Goal: Check status: Check status

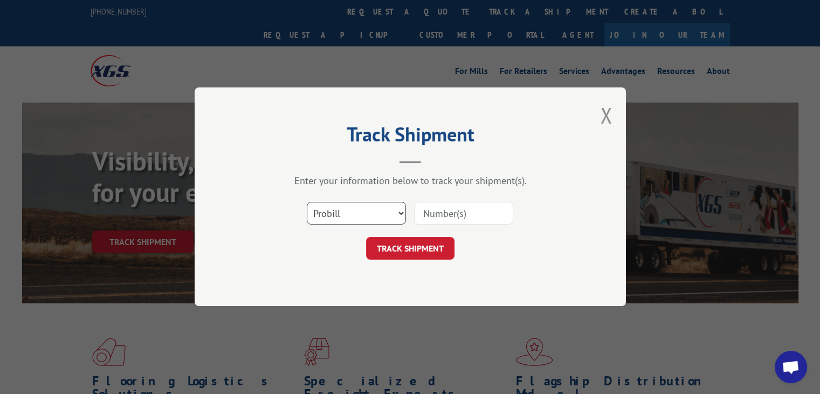
click at [338, 212] on select "Select category... Probill BOL PO" at bounding box center [356, 213] width 99 height 23
select select "po"
click at [307, 202] on select "Select category... Probill BOL PO" at bounding box center [356, 213] width 99 height 23
click at [447, 210] on input at bounding box center [463, 213] width 99 height 23
paste input "14544696"
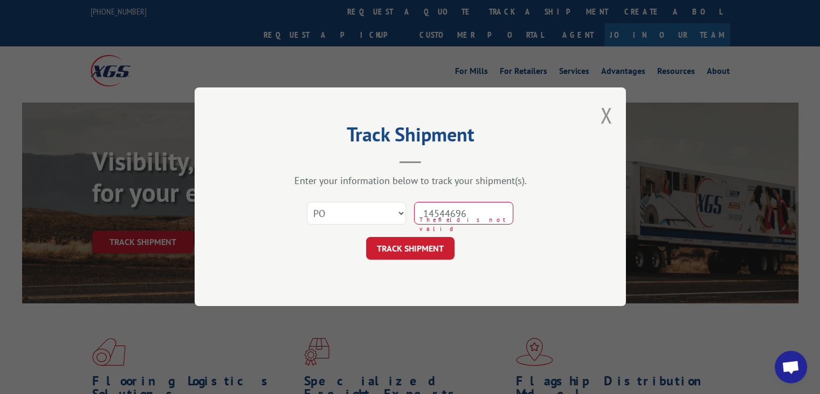
click at [443, 213] on input "14544696" at bounding box center [463, 213] width 99 height 23
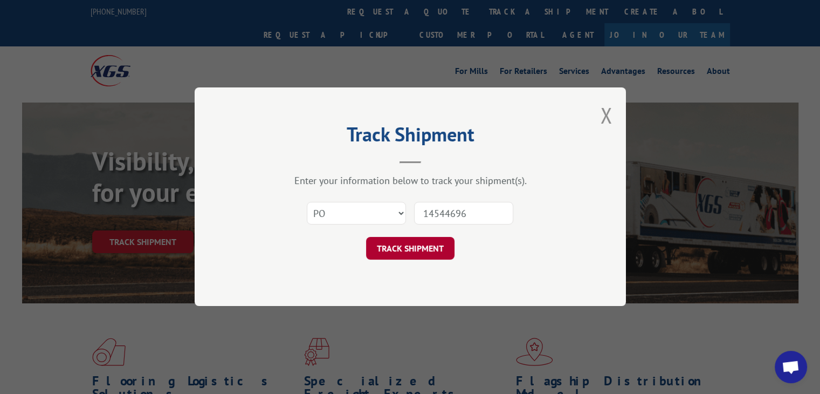
type input "14544696"
click at [436, 252] on button "TRACK SHIPMENT" at bounding box center [410, 248] width 88 height 23
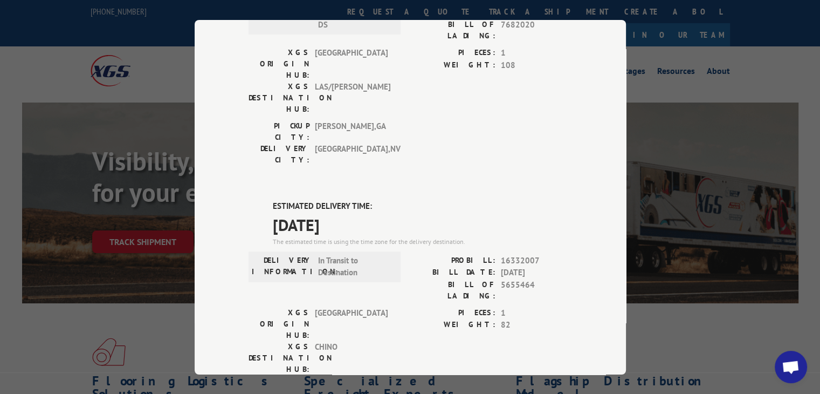
scroll to position [375, 0]
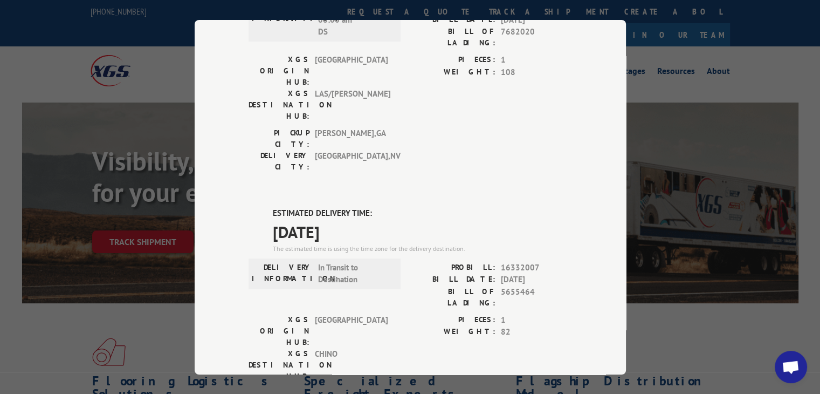
drag, startPoint x: 267, startPoint y: 111, endPoint x: 365, endPoint y: 106, distance: 98.3
click at [369, 219] on span "[DATE]" at bounding box center [422, 231] width 299 height 24
click at [330, 219] on span "[DATE]" at bounding box center [422, 231] width 299 height 24
click at [291, 219] on span "[DATE]" at bounding box center [422, 231] width 299 height 24
drag, startPoint x: 279, startPoint y: 106, endPoint x: 362, endPoint y: 106, distance: 83.1
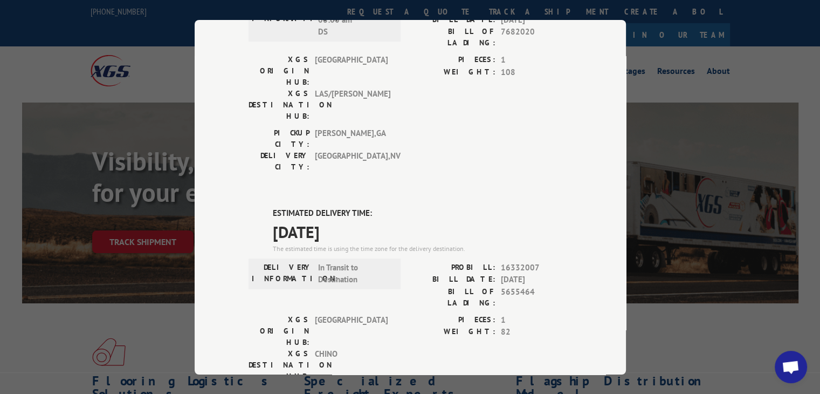
click at [362, 207] on div "ESTIMATED DELIVERY TIME: [DATE] The estimated time is using the time zone for t…" at bounding box center [411, 401] width 324 height 388
copy span "[DATE]"
